Goal: Communication & Community: Answer question/provide support

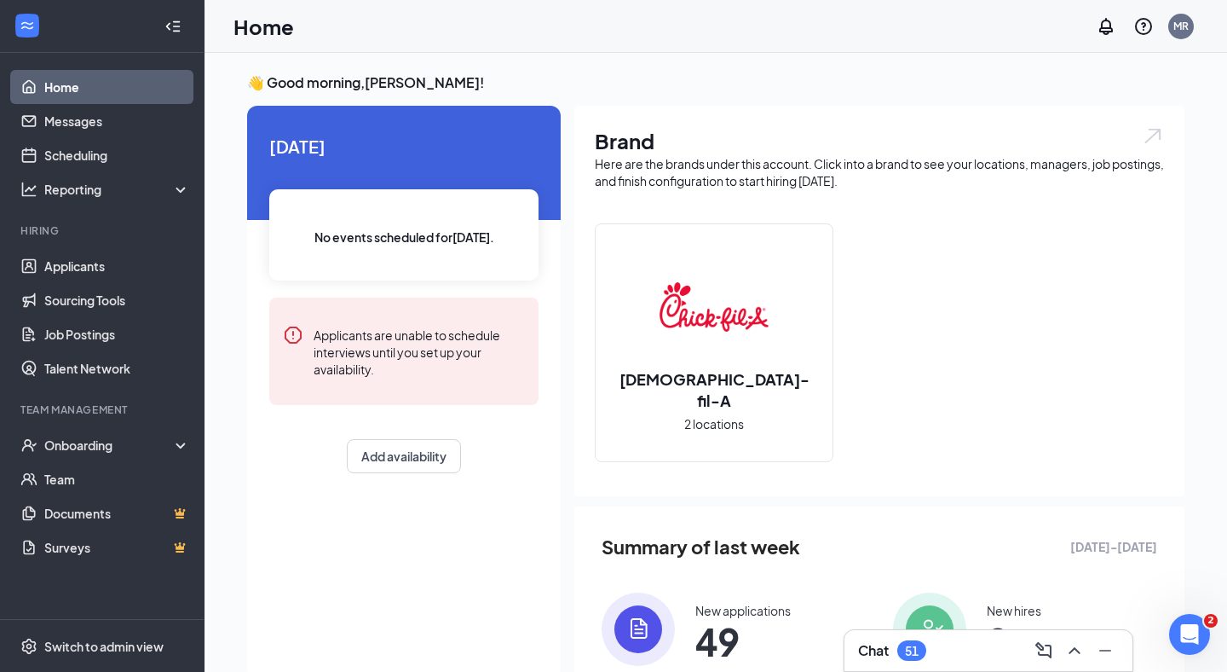
click at [885, 652] on h3 "Chat" at bounding box center [873, 650] width 31 height 19
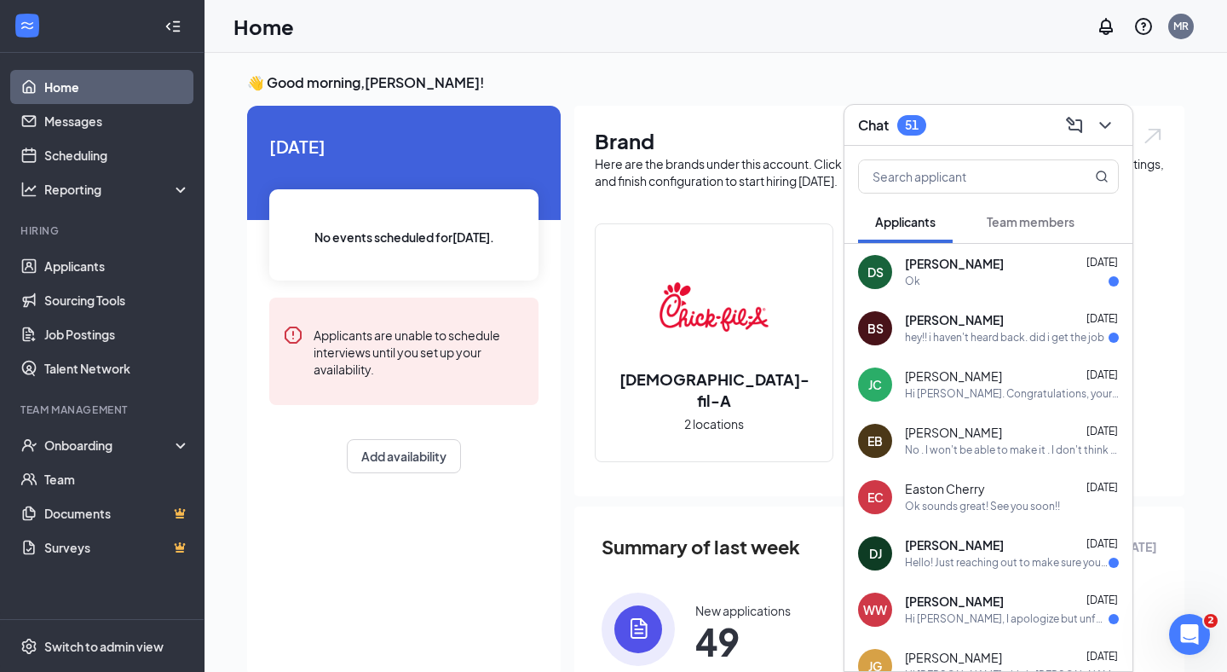
click at [971, 399] on div "Hi [PERSON_NAME]. Congratulations, your meeting with [DEMOGRAPHIC_DATA]-fil-A f…" at bounding box center [1012, 394] width 214 height 14
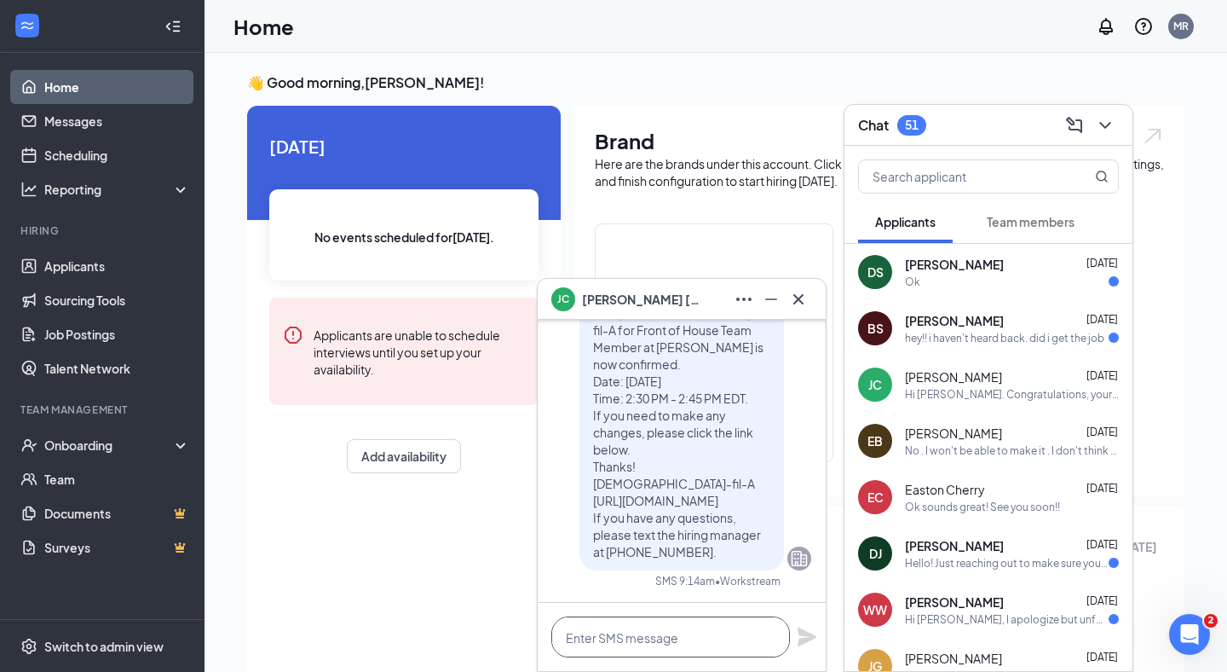
click at [605, 637] on textarea at bounding box center [670, 636] width 239 height 41
click at [958, 497] on div "Easton Cherry [DATE] Ok sounds great! See you soon!!" at bounding box center [1012, 497] width 214 height 33
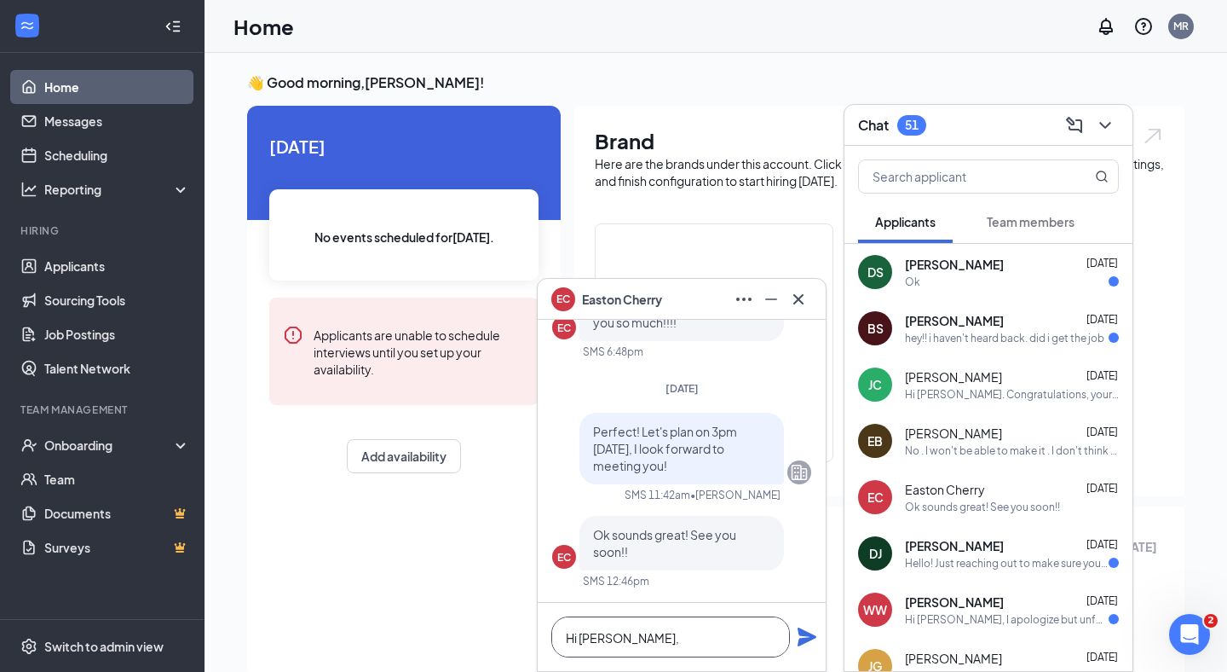
click at [677, 638] on textarea "Hi [PERSON_NAME]," at bounding box center [670, 636] width 239 height 41
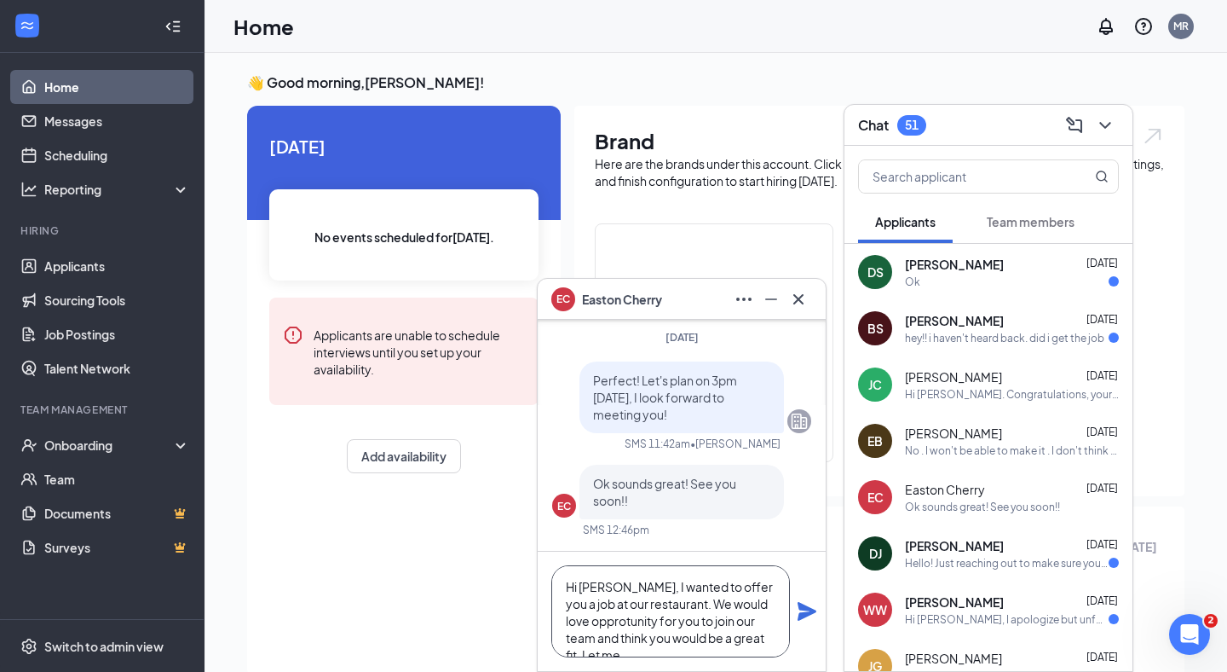
scroll to position [17, 0]
click at [743, 586] on textarea "Hi [PERSON_NAME], I wanted to offer you a job at our restaurant. We would love …" at bounding box center [670, 611] width 239 height 92
drag, startPoint x: 684, startPoint y: 585, endPoint x: 592, endPoint y: 619, distance: 98.2
click at [592, 619] on textarea "Hi [PERSON_NAME], I wanted to offer you a job at our restaurant. We would like …" at bounding box center [670, 611] width 239 height 92
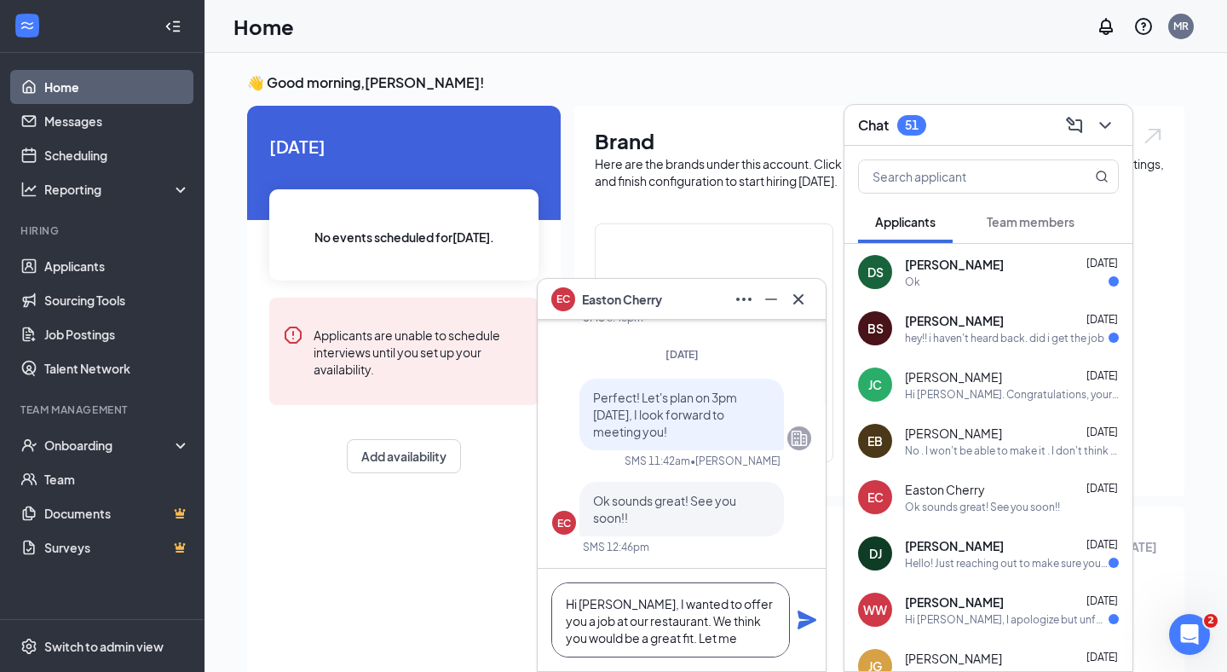
click at [694, 636] on textarea "Hi [PERSON_NAME], I wanted to offer you a job at our restaurant. We think you w…" at bounding box center [670, 619] width 239 height 75
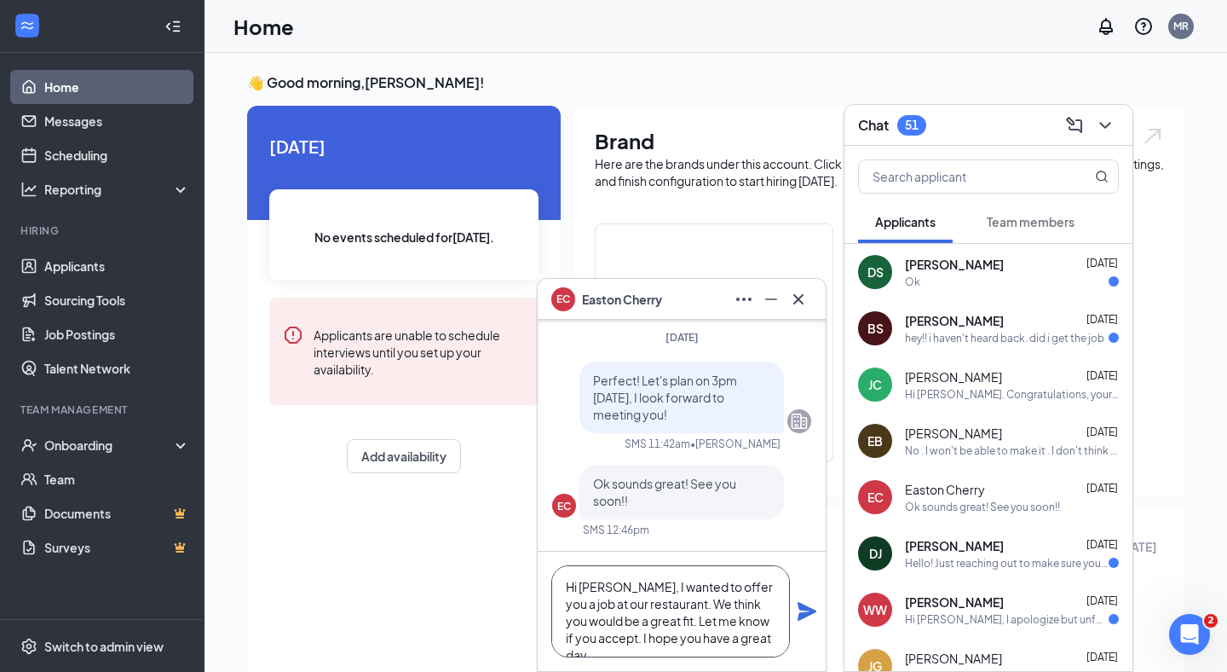
scroll to position [17, 0]
type textarea "Hi [PERSON_NAME], I wanted to offer you a job at our restaurant. We think you w…"
click at [566, 583] on textarea "Hi [PERSON_NAME], I wanted to offer you a job at our restaurant. We think you w…" at bounding box center [670, 611] width 239 height 92
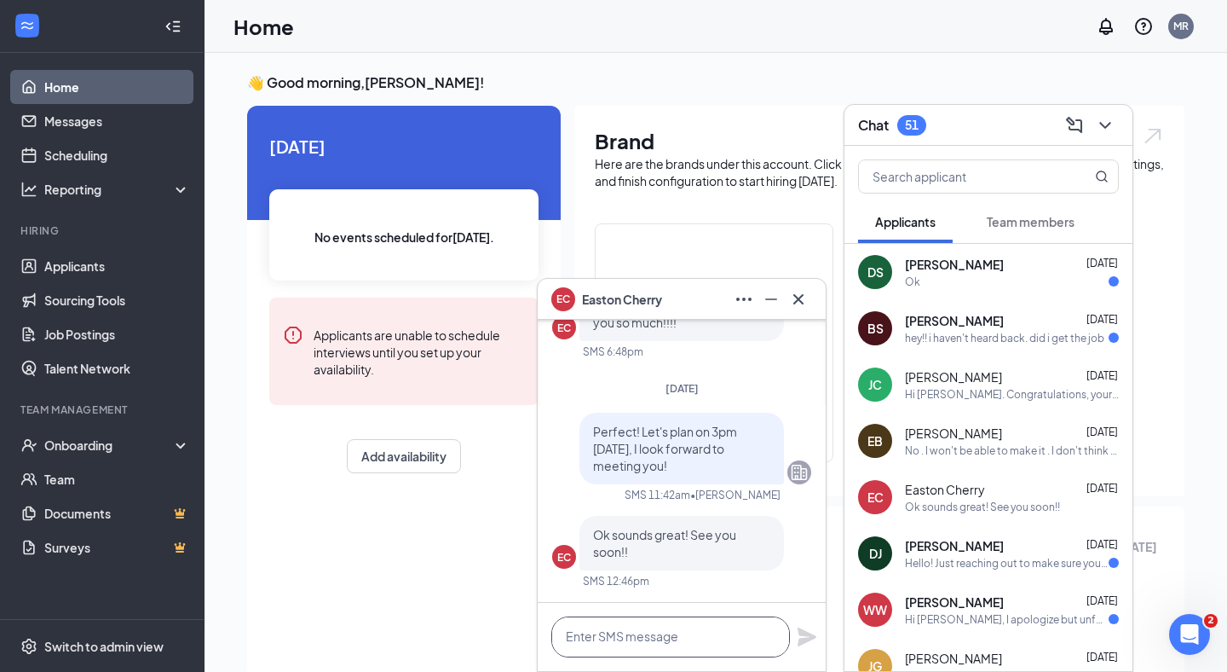
scroll to position [0, 0]
click at [800, 299] on icon "Cross" at bounding box center [799, 298] width 10 height 10
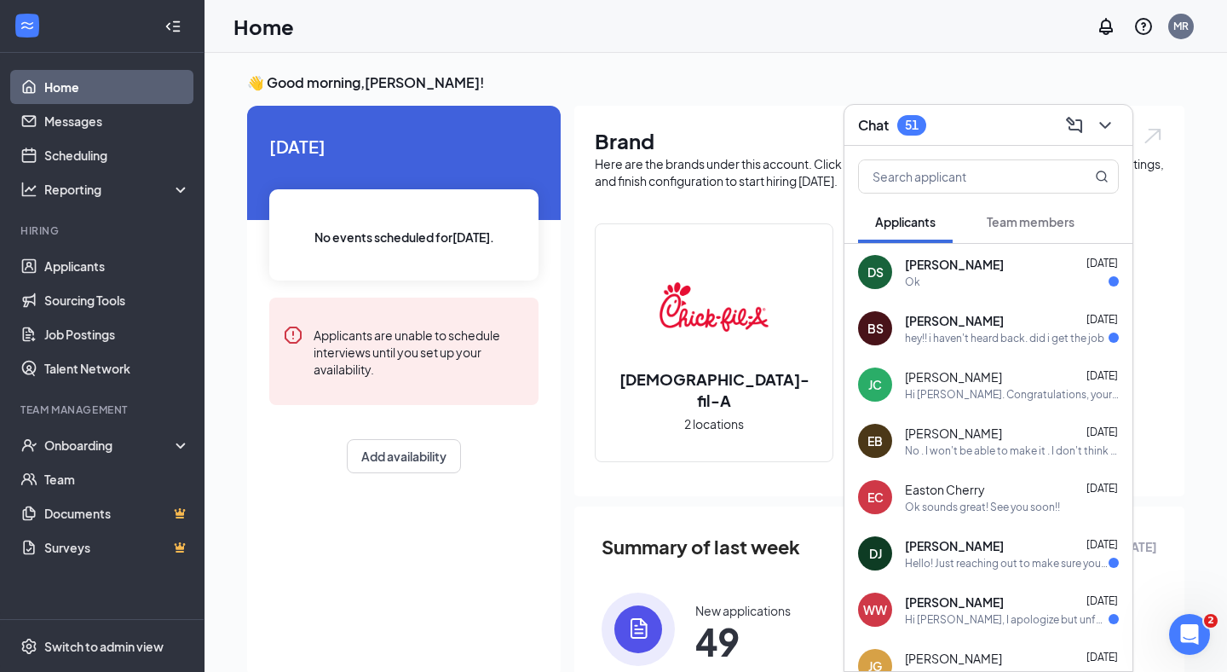
click at [990, 393] on div "Hi [PERSON_NAME]. Congratulations, your meeting with [DEMOGRAPHIC_DATA]-fil-A f…" at bounding box center [1012, 394] width 214 height 14
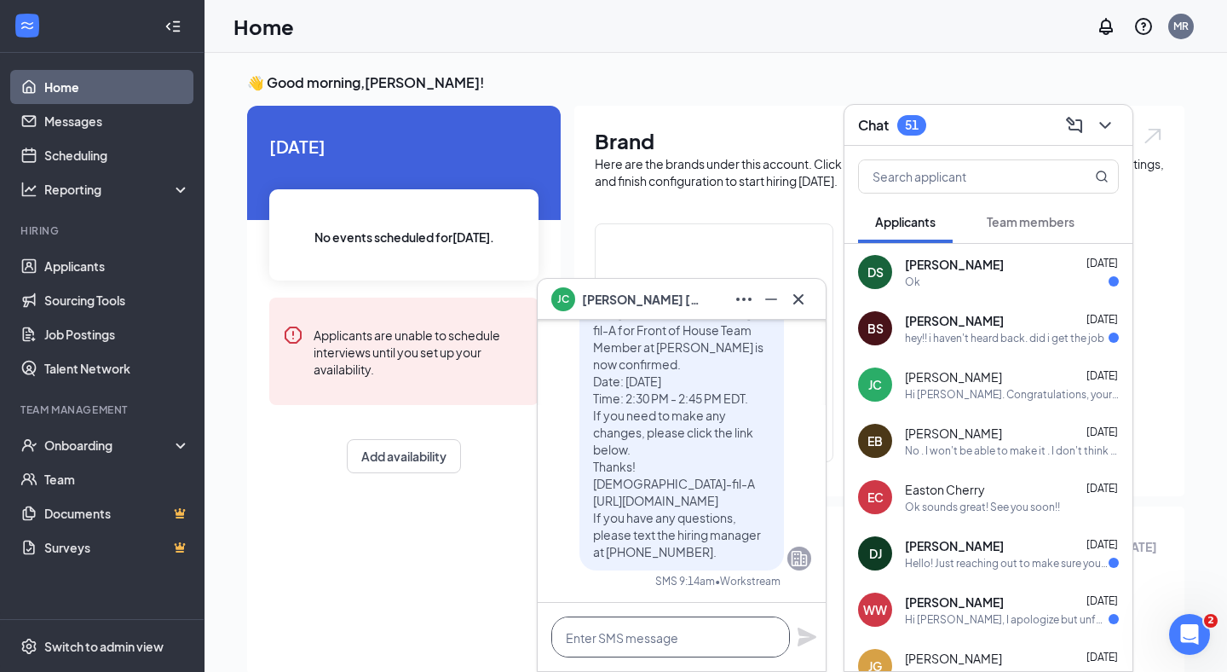
click at [632, 649] on textarea at bounding box center [670, 636] width 239 height 41
click at [941, 489] on span "Easton Cherry" at bounding box center [945, 489] width 80 height 17
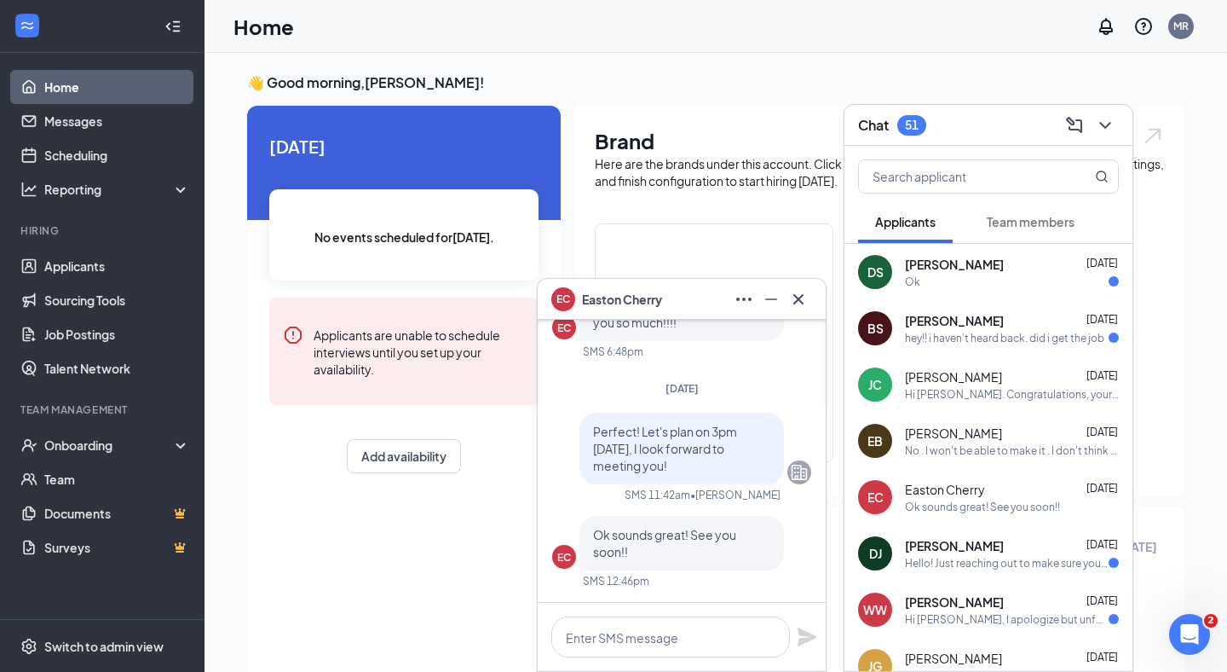
click at [966, 376] on span "[PERSON_NAME]" at bounding box center [953, 376] width 97 height 17
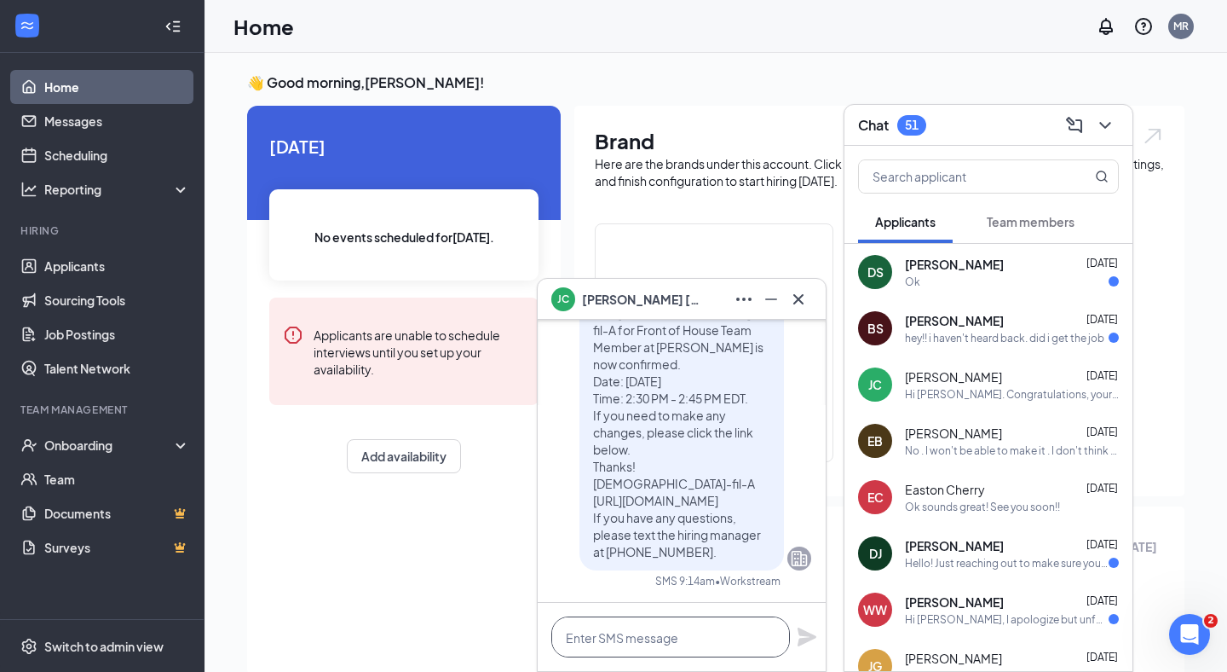
click at [587, 634] on textarea at bounding box center [670, 636] width 239 height 41
click at [953, 490] on span "Easton Cherry" at bounding box center [945, 489] width 80 height 17
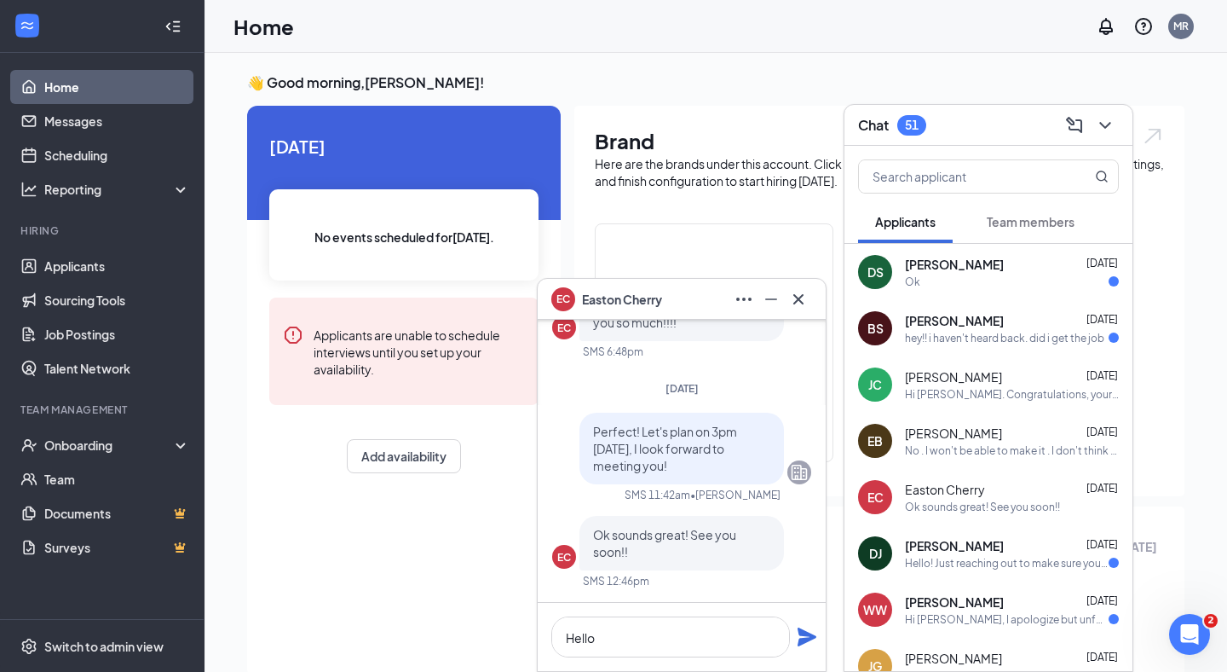
click at [979, 376] on span "[PERSON_NAME]" at bounding box center [953, 376] width 97 height 17
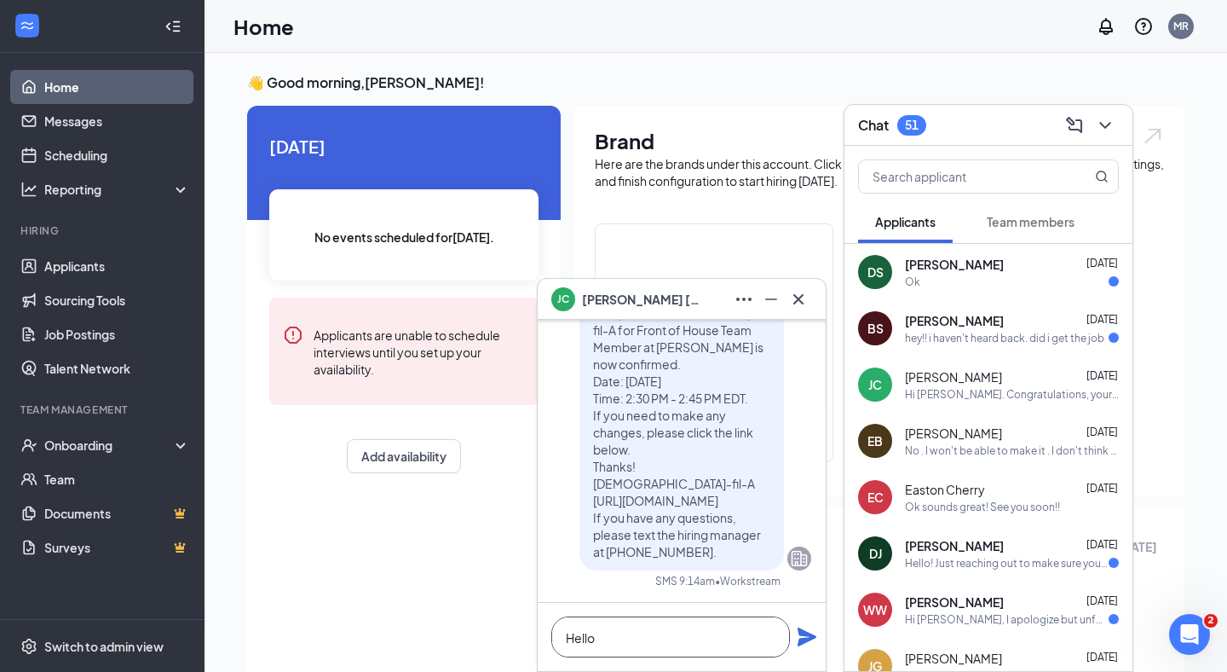
click at [642, 627] on textarea "Hello" at bounding box center [670, 636] width 239 height 41
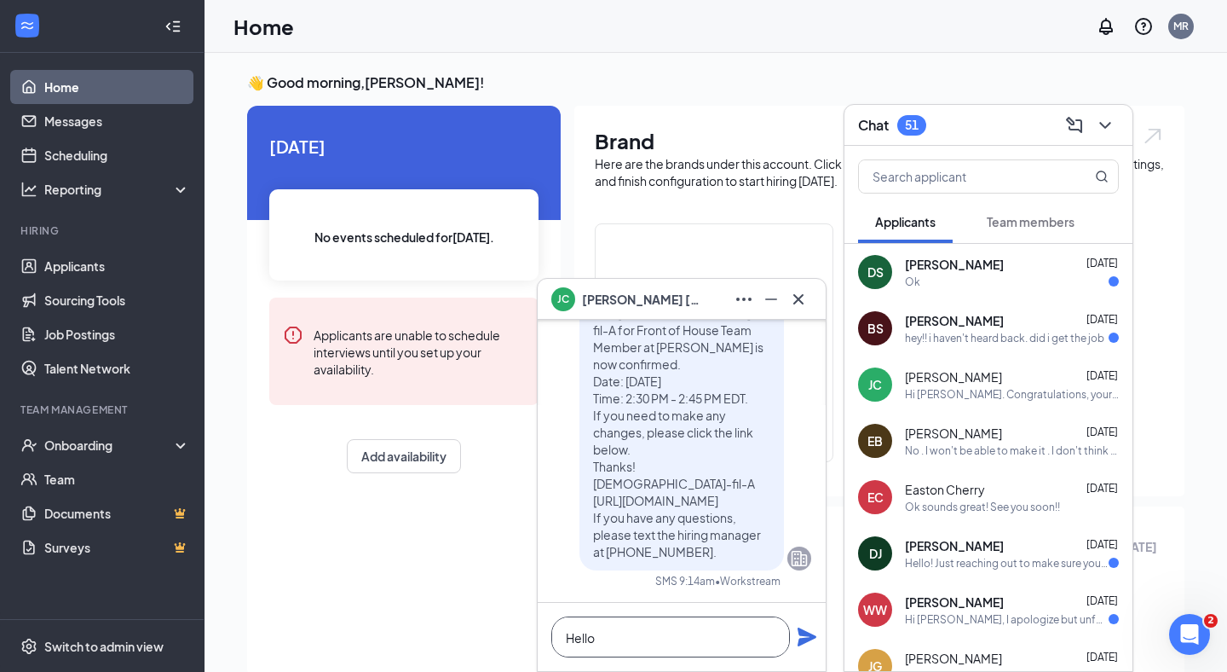
paste textarea "i [PERSON_NAME], I wanted to offer you a job at our restaurant. We think you wo…"
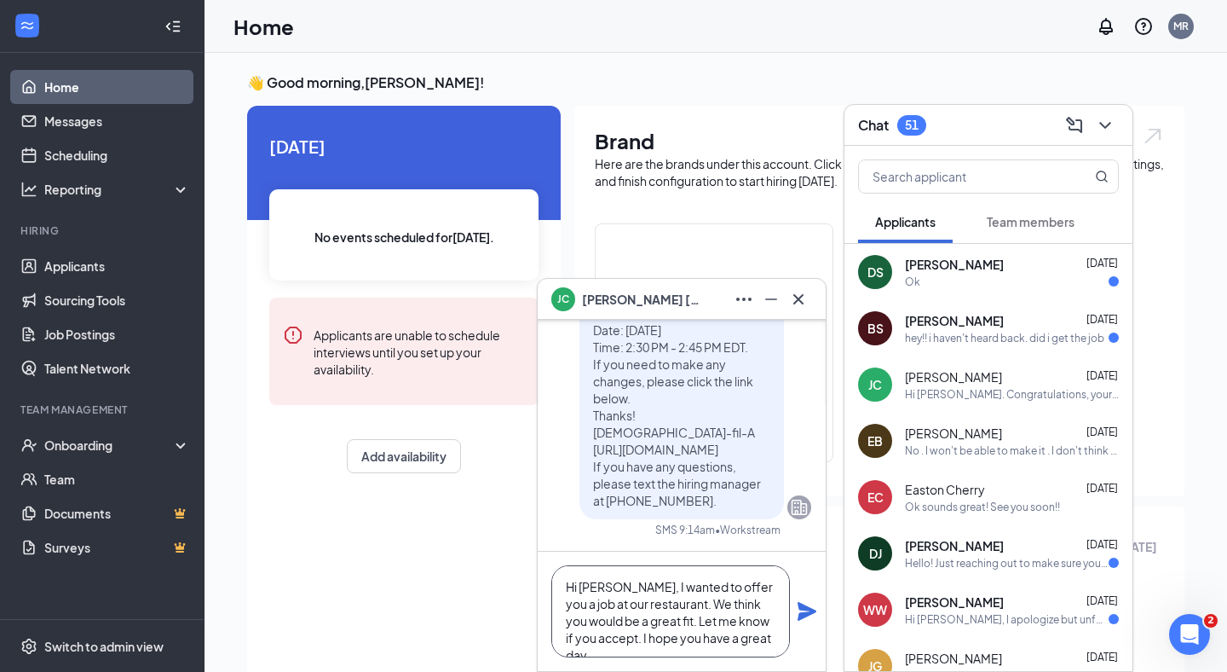
type textarea "Hi [PERSON_NAME], I wanted to offer you a job at our restaurant. We think you w…"
click at [805, 606] on icon "Plane" at bounding box center [807, 611] width 19 height 19
